Goal: Information Seeking & Learning: Learn about a topic

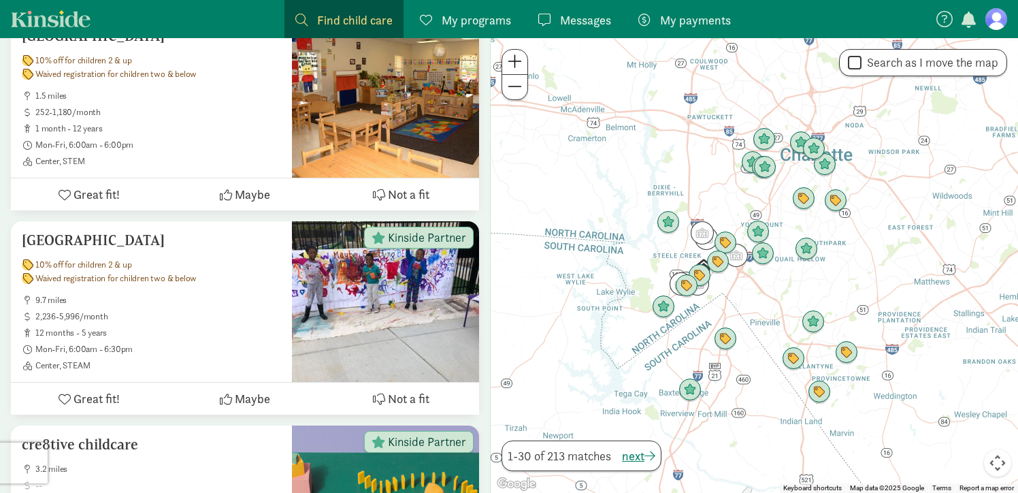
scroll to position [2267, 0]
click at [133, 231] on h5 "[GEOGRAPHIC_DATA]" at bounding box center [151, 239] width 259 height 16
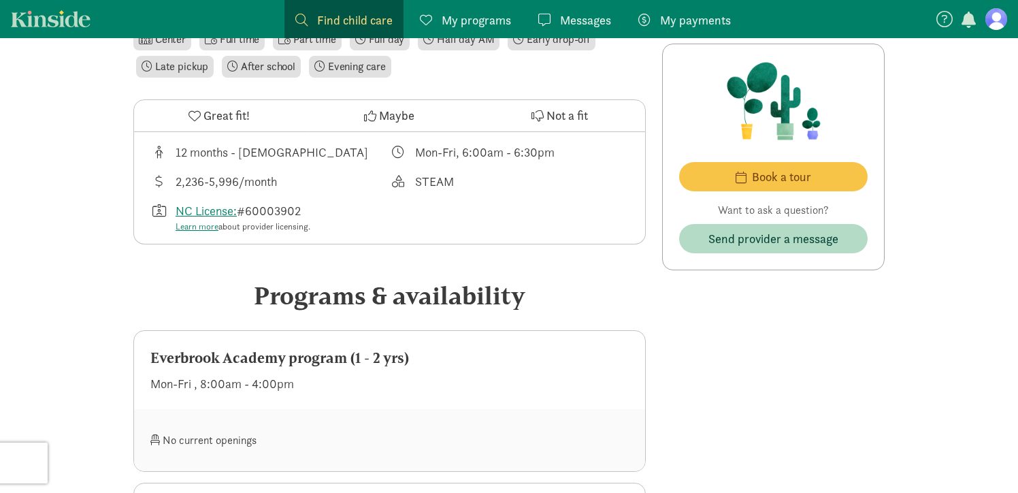
scroll to position [597, 0]
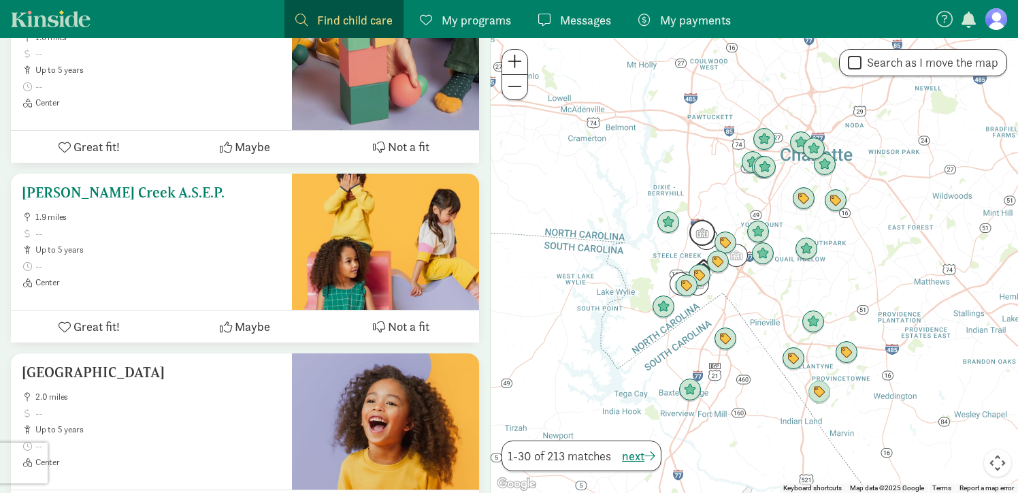
scroll to position [5428, 0]
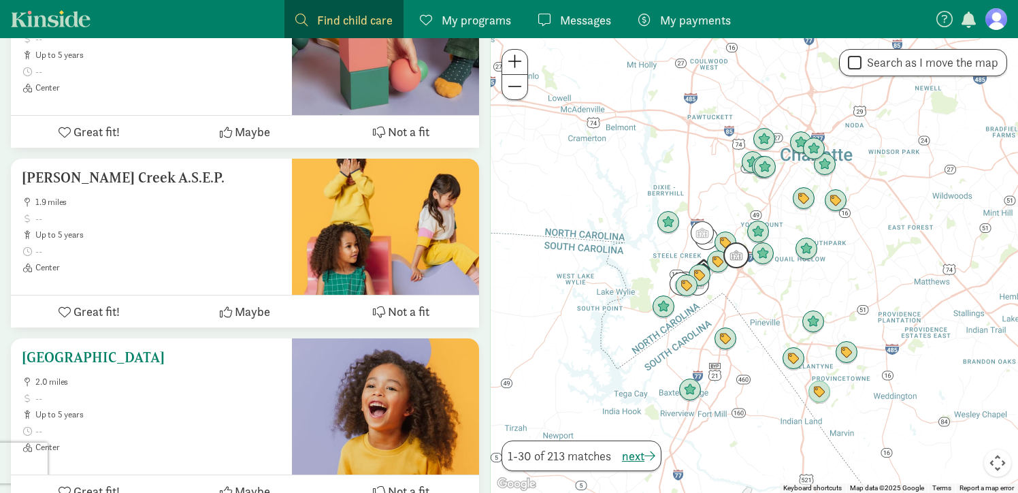
click at [92, 376] on span "2.0 miles" at bounding box center [158, 381] width 246 height 11
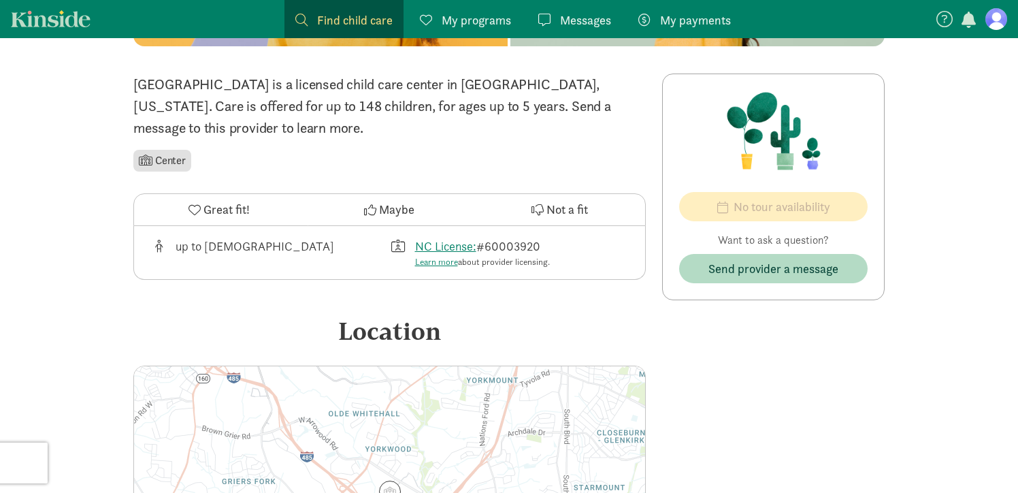
scroll to position [262, 0]
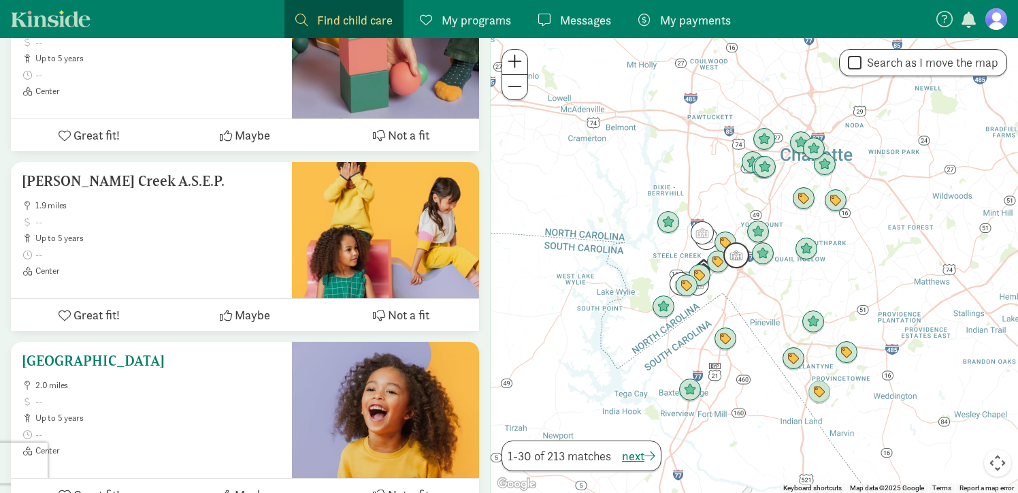
scroll to position [5428, 0]
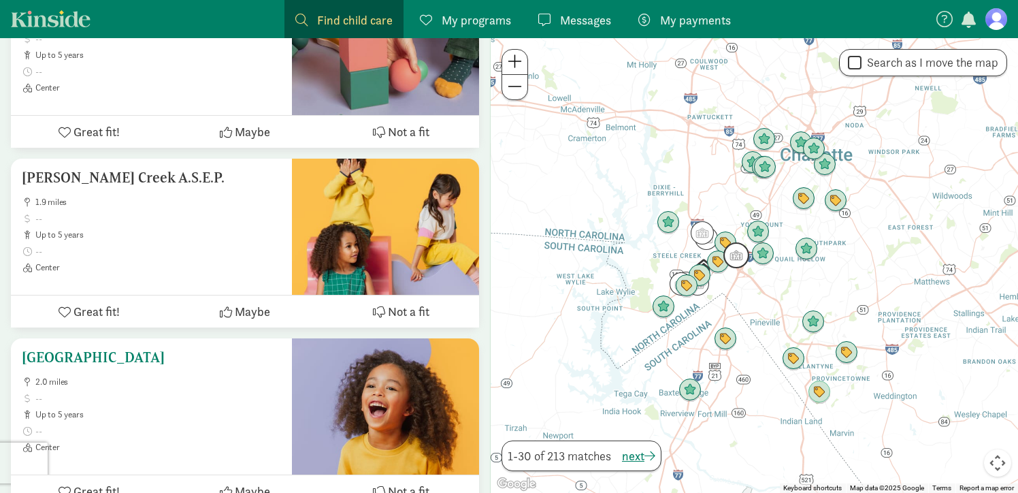
click at [115, 349] on h5 "[GEOGRAPHIC_DATA]" at bounding box center [151, 357] width 259 height 16
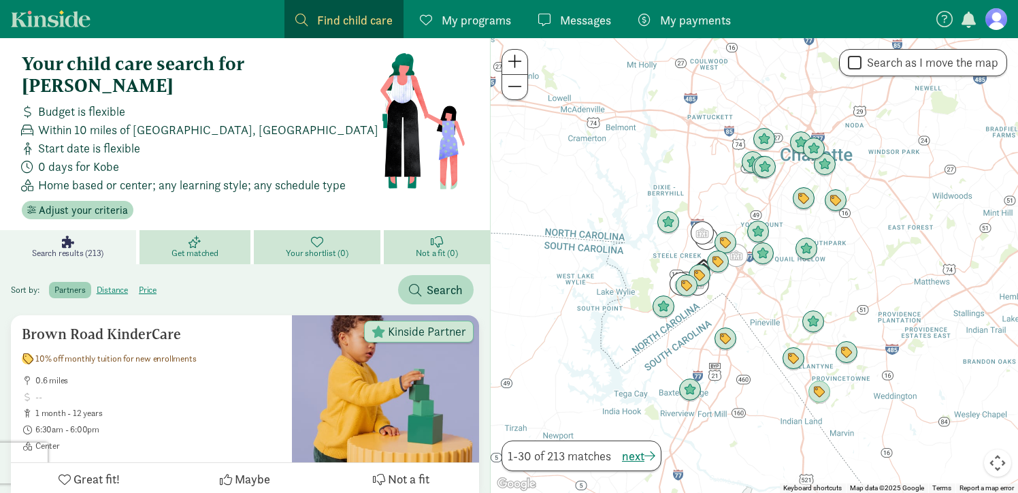
scroll to position [7, 0]
click at [97, 201] on span "Adjust your criteria" at bounding box center [83, 209] width 89 height 16
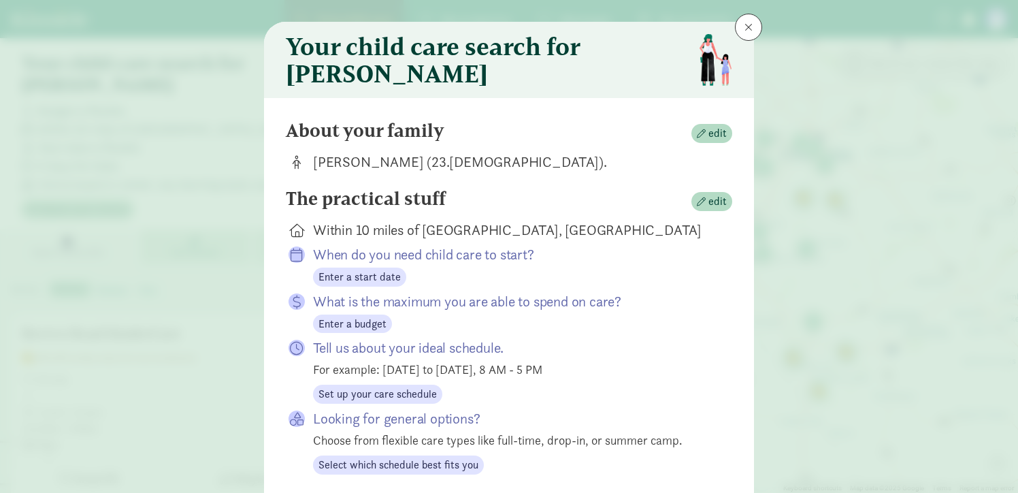
scroll to position [20, 0]
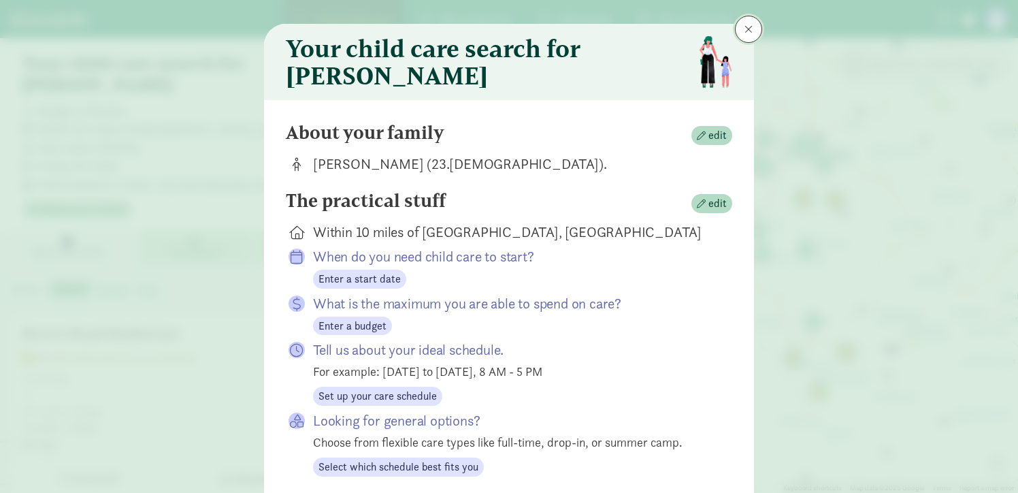
click at [744, 29] on span at bounding box center [748, 29] width 8 height 11
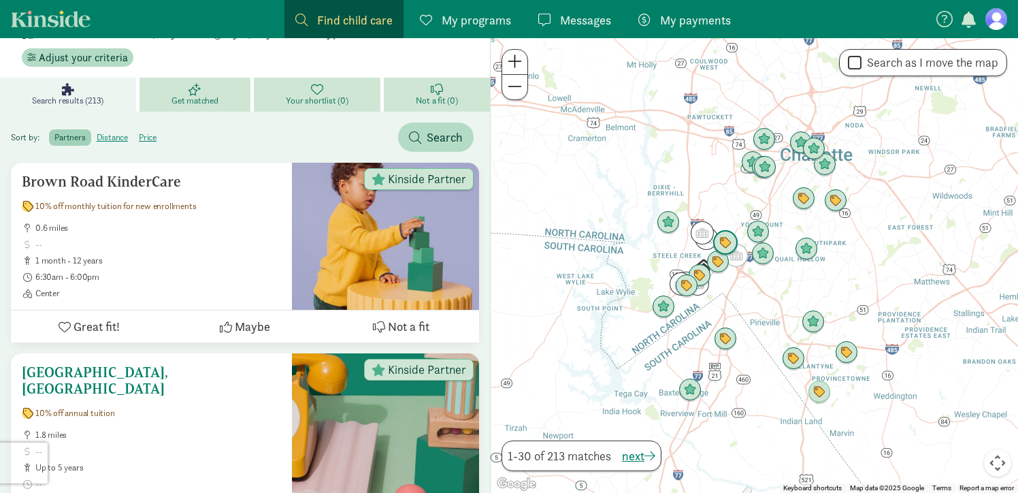
scroll to position [147, 0]
